Goal: Task Accomplishment & Management: Use online tool/utility

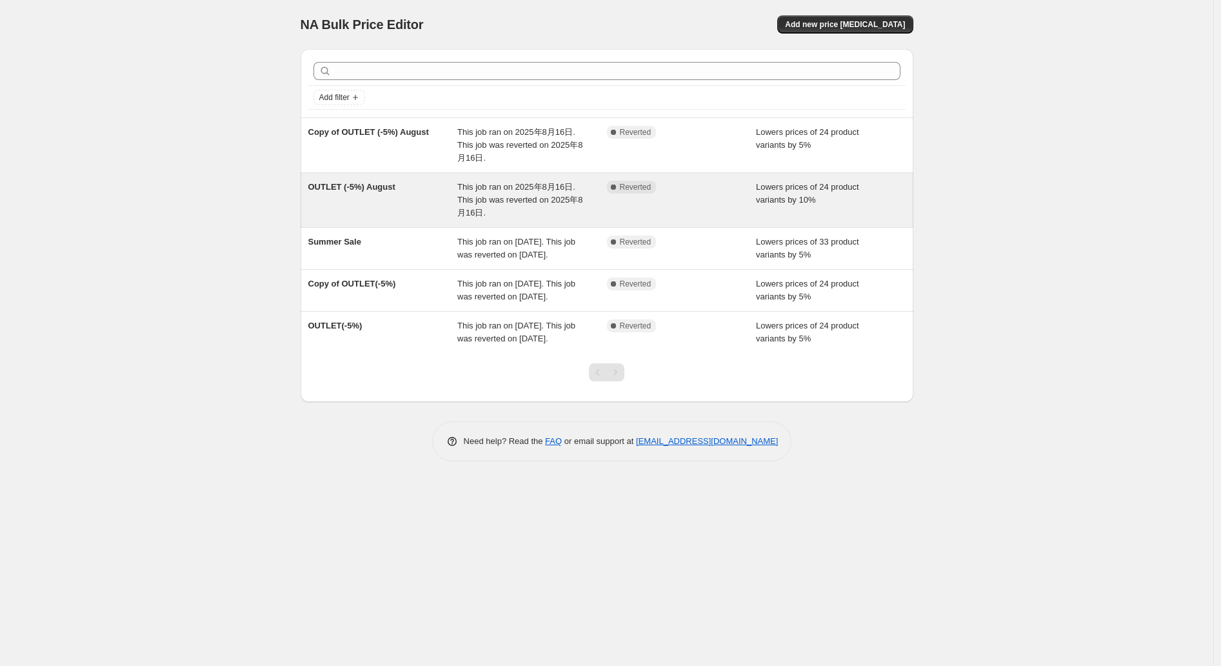
click at [526, 188] on span "This job ran on 2025年8月16日. This job was reverted on 2025年8月16日." at bounding box center [519, 199] width 125 height 35
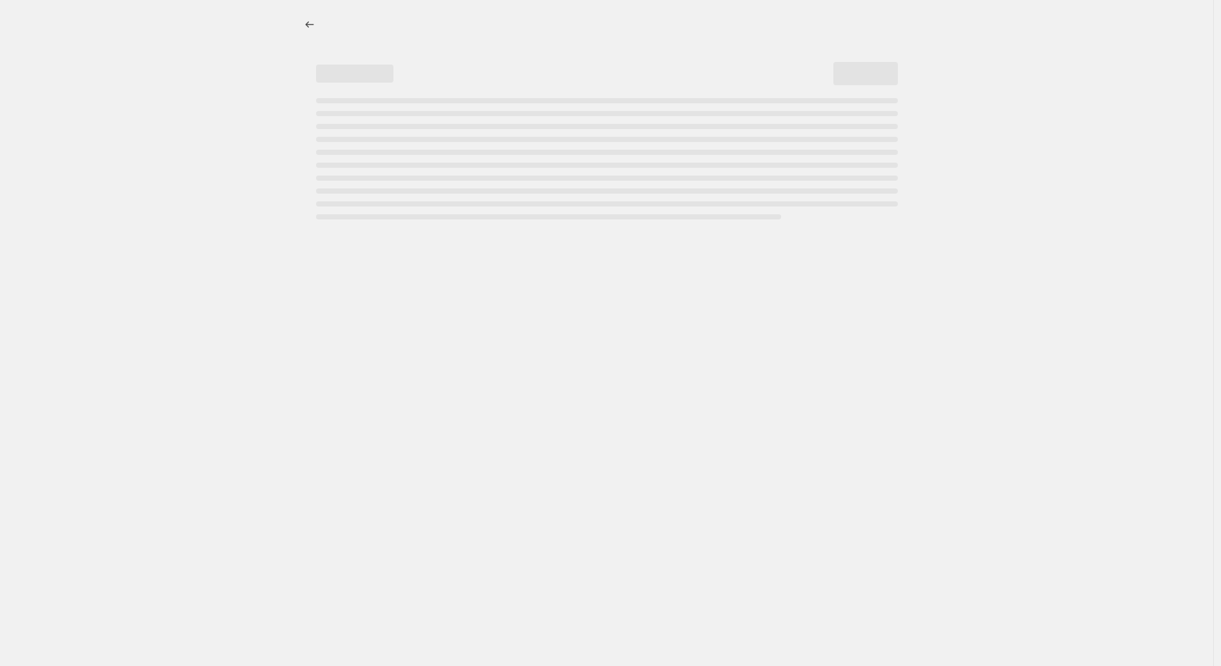
select select "percentage"
select select "collection"
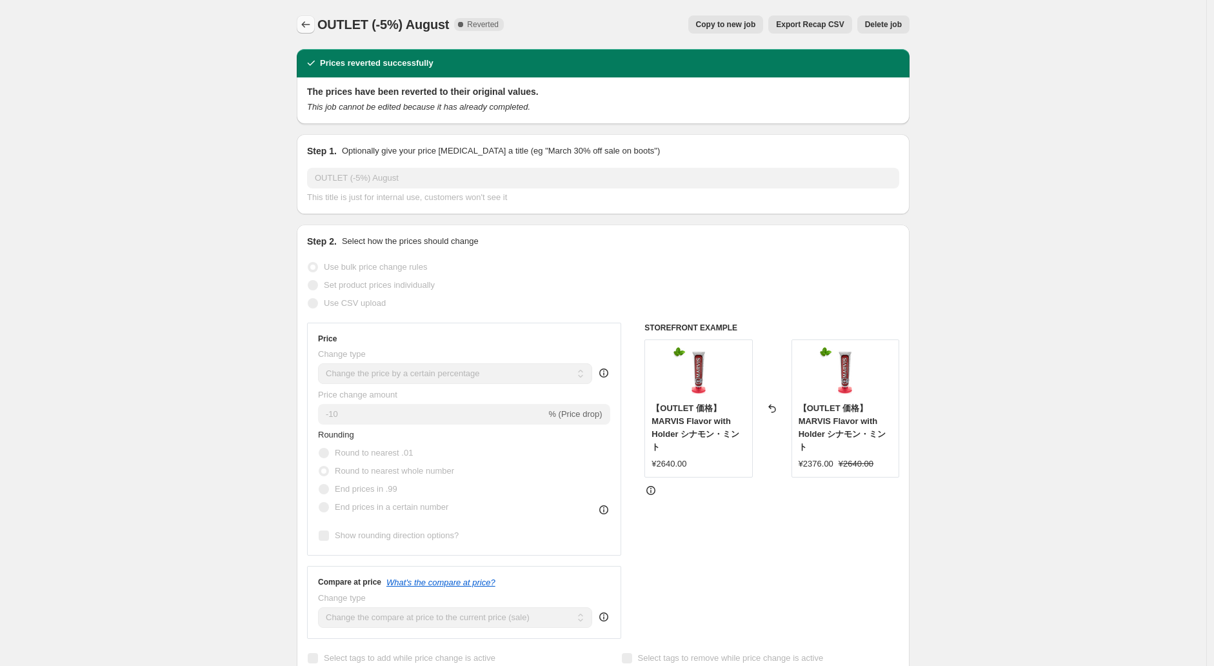
click at [315, 23] on button "Price change jobs" at bounding box center [306, 24] width 18 height 18
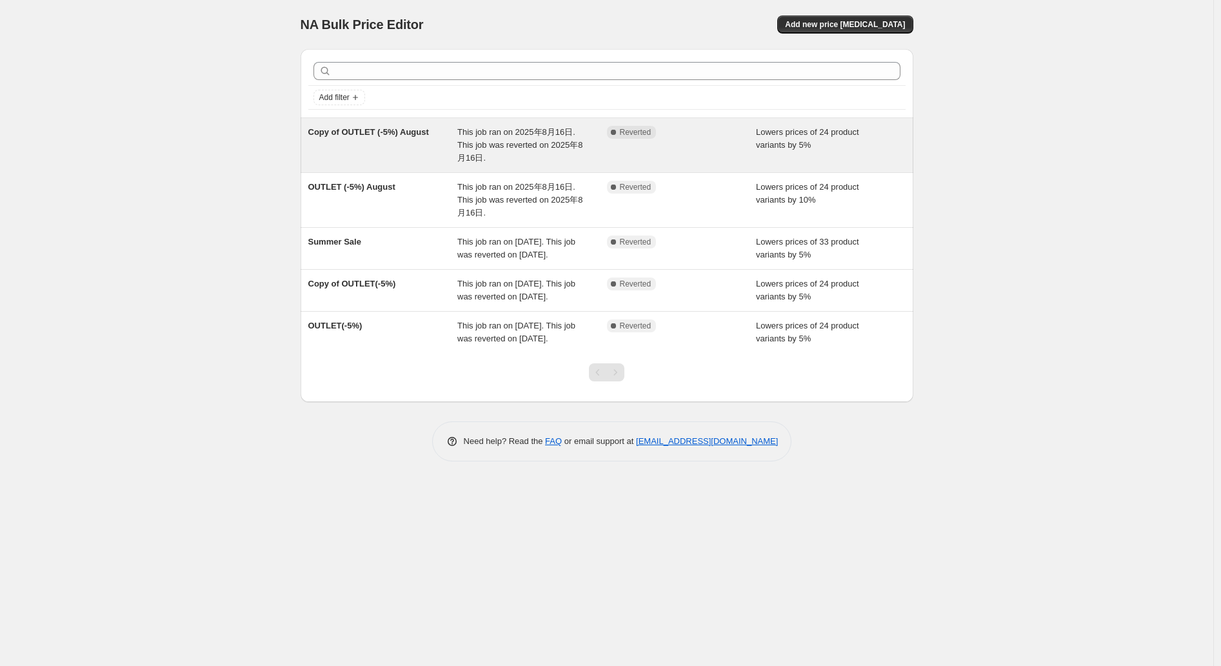
click at [371, 133] on span "Copy of OUTLET (-5%) August" at bounding box center [368, 132] width 121 height 10
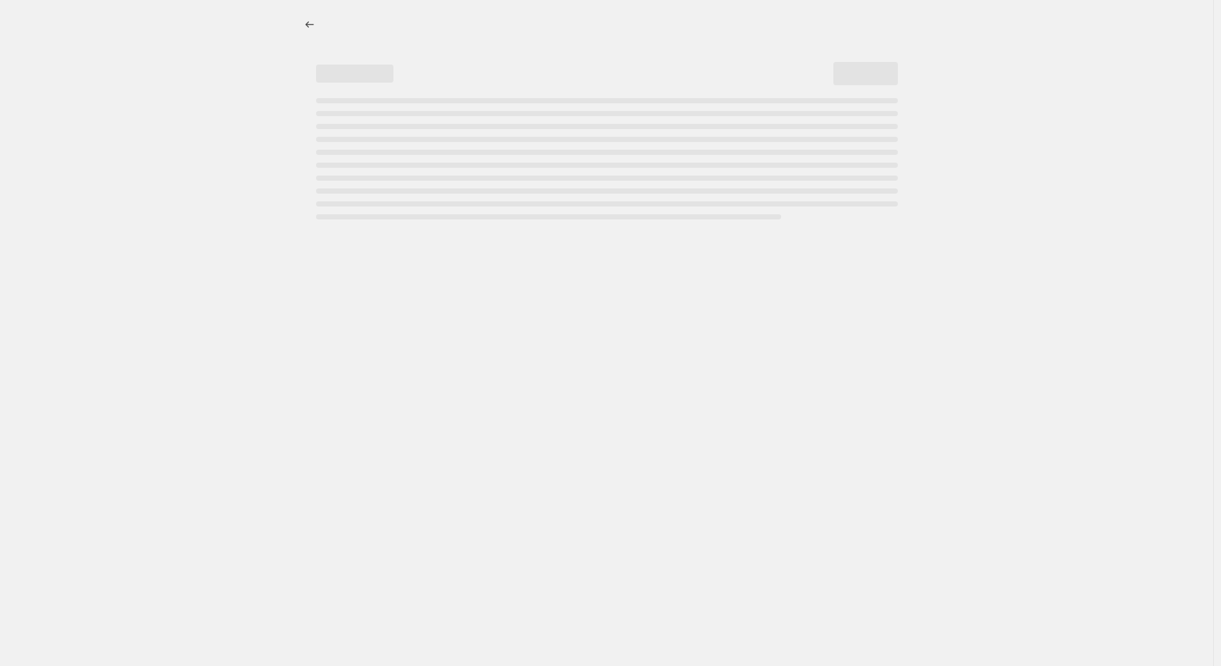
select select "percentage"
select select "collection"
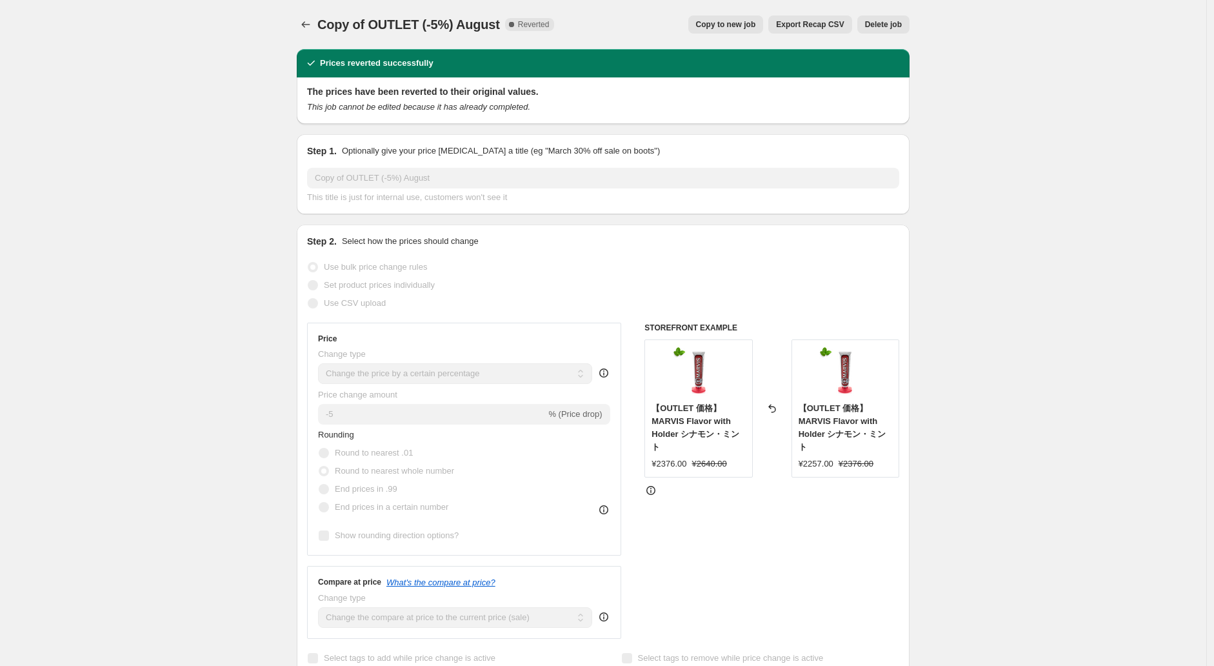
click at [798, 23] on span "Export Recap CSV" at bounding box center [810, 24] width 68 height 10
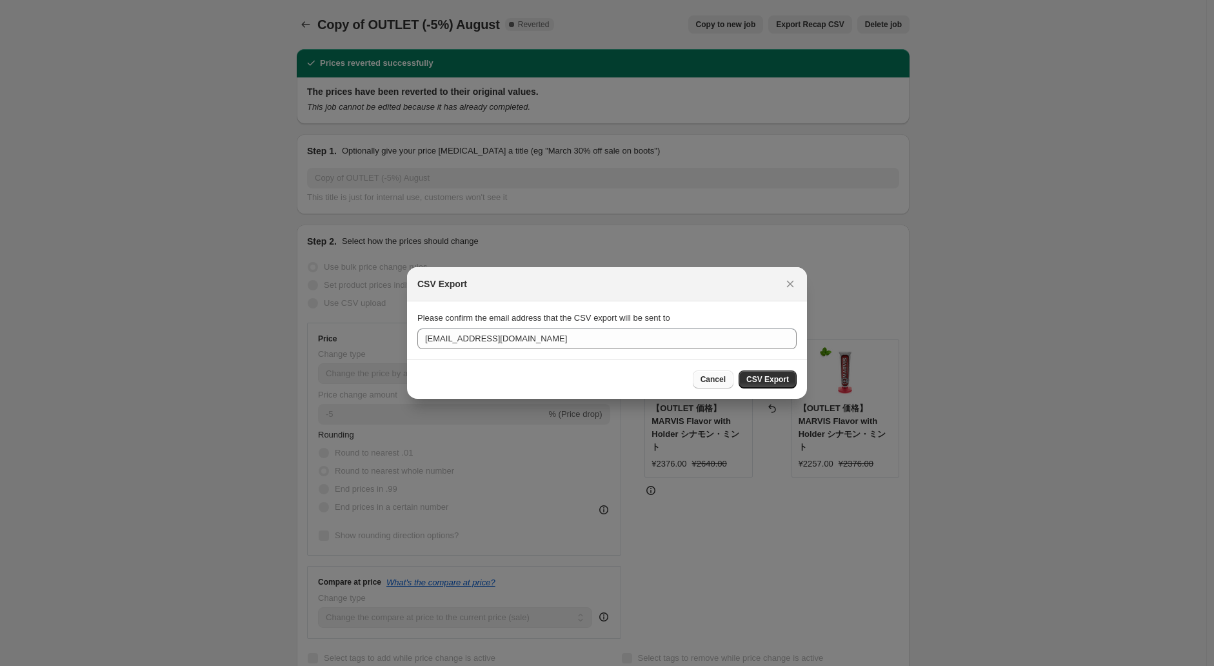
click at [720, 377] on span "Cancel" at bounding box center [712, 379] width 25 height 10
